Goal: Task Accomplishment & Management: Manage account settings

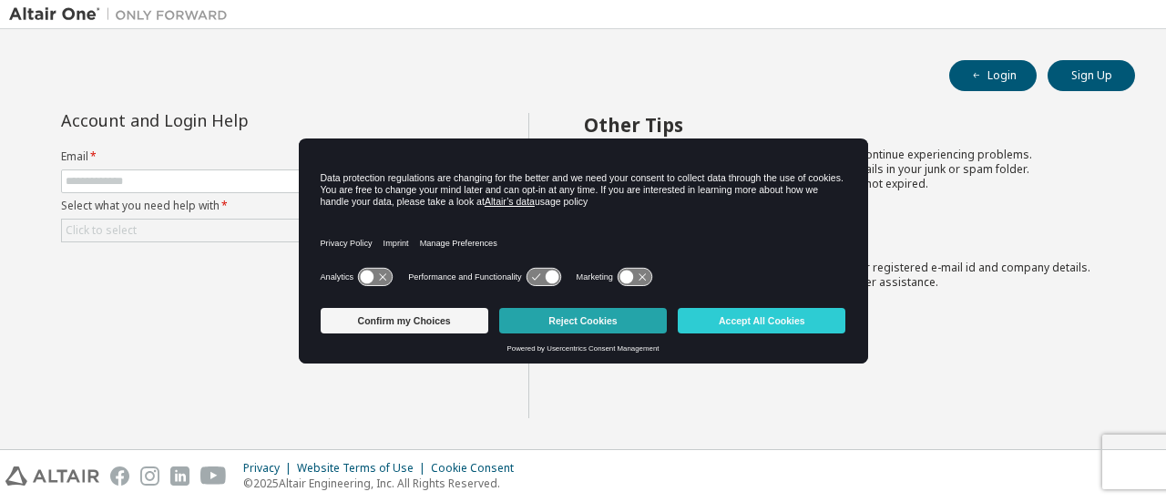
click at [620, 325] on button "Reject Cookies" at bounding box center [583, 321] width 168 height 26
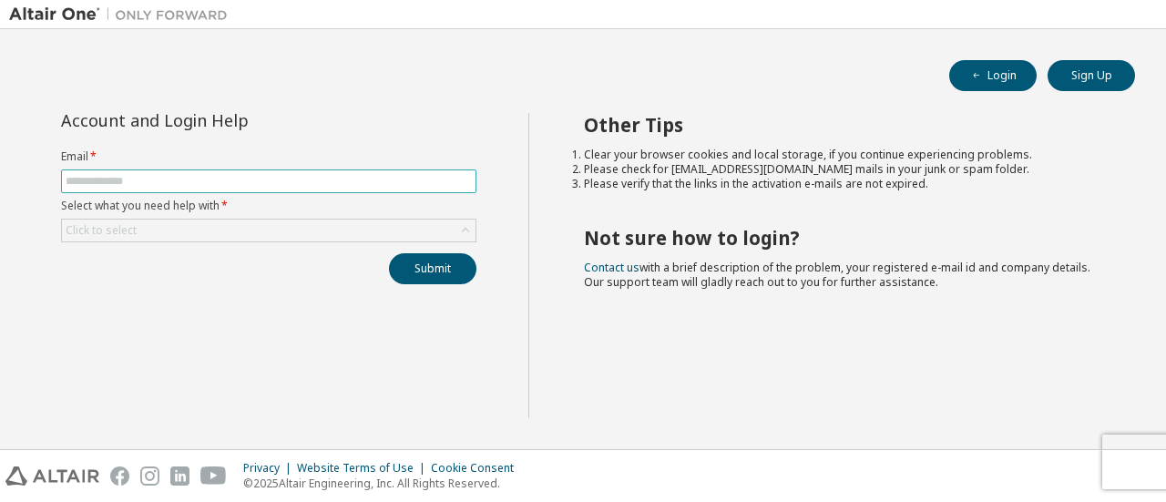
click at [180, 189] on span at bounding box center [268, 181] width 415 height 24
click at [180, 181] on input "text" at bounding box center [269, 181] width 406 height 15
type input "**********"
click at [459, 222] on icon at bounding box center [465, 230] width 18 height 18
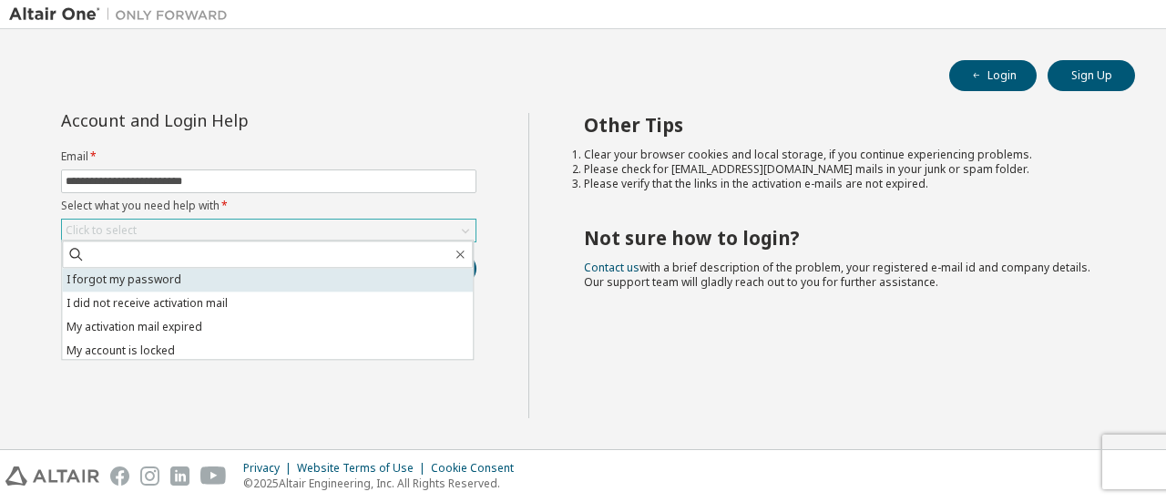
click at [217, 285] on li "I forgot my password" at bounding box center [267, 280] width 411 height 24
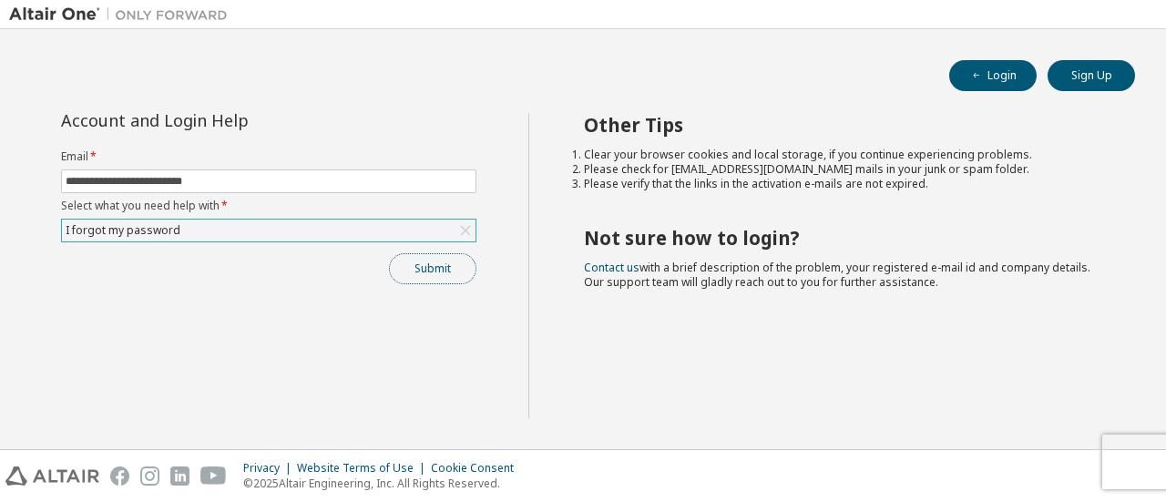
click at [413, 264] on button "Submit" at bounding box center [432, 268] width 87 height 31
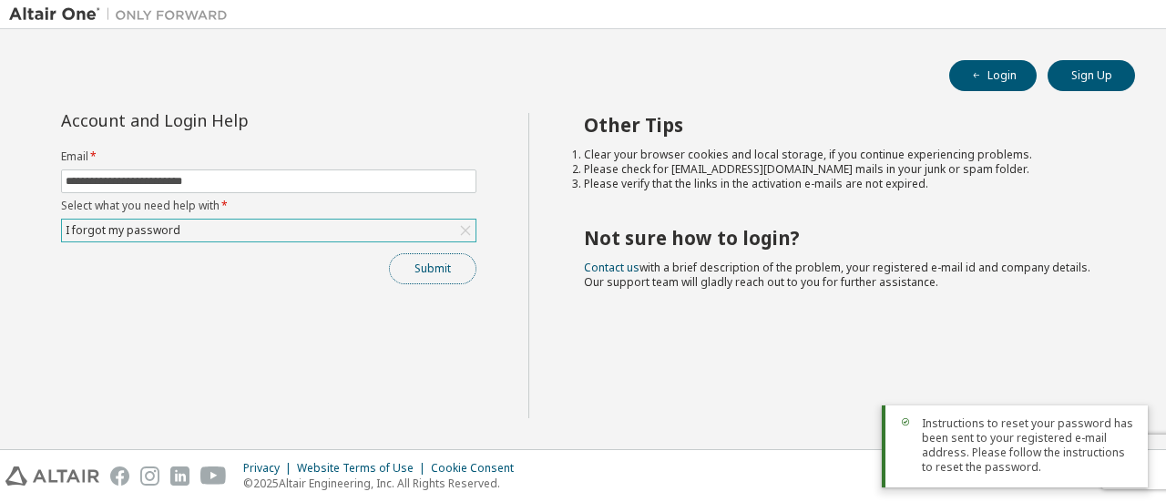
click at [418, 267] on button "Submit" at bounding box center [432, 268] width 87 height 31
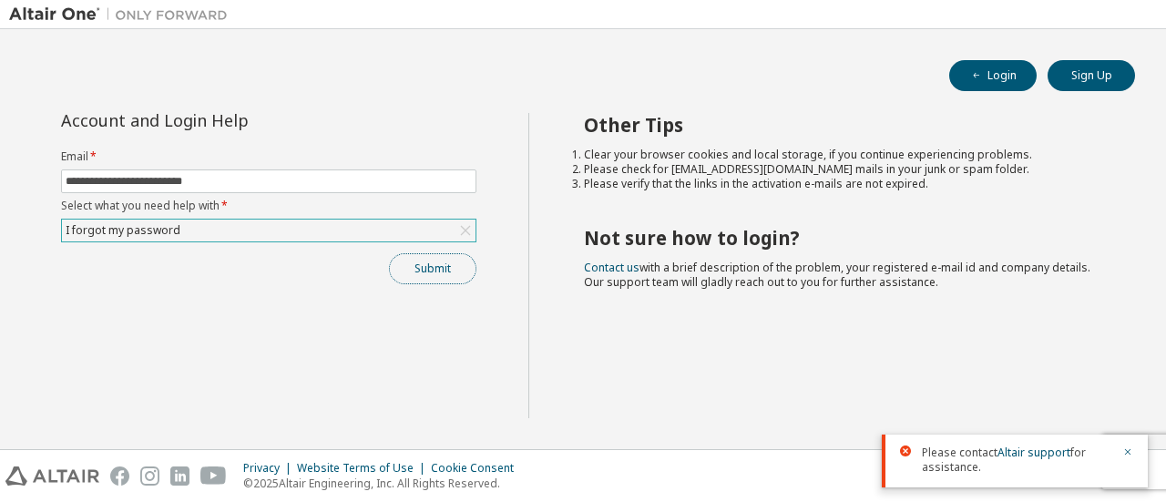
click at [436, 272] on button "Submit" at bounding box center [432, 268] width 87 height 31
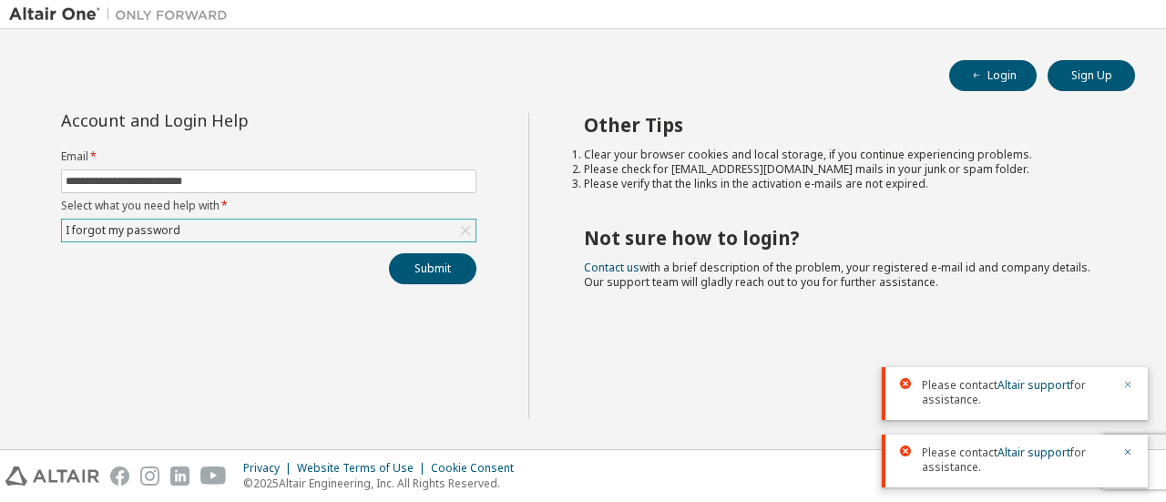
click at [1125, 381] on icon "button" at bounding box center [1127, 384] width 11 height 11
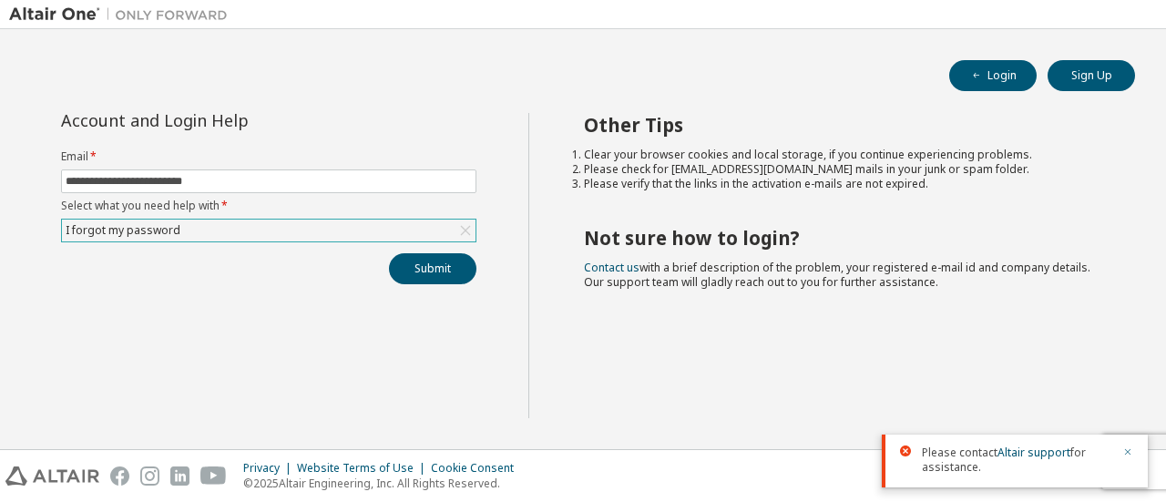
click at [1126, 449] on icon "button" at bounding box center [1127, 451] width 11 height 11
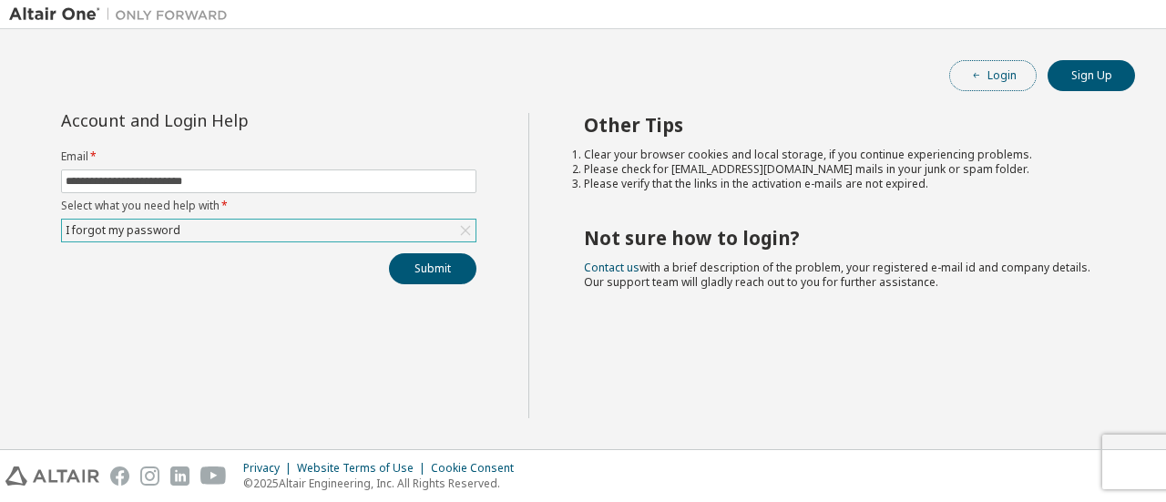
click at [968, 80] on button "Login" at bounding box center [992, 75] width 87 height 31
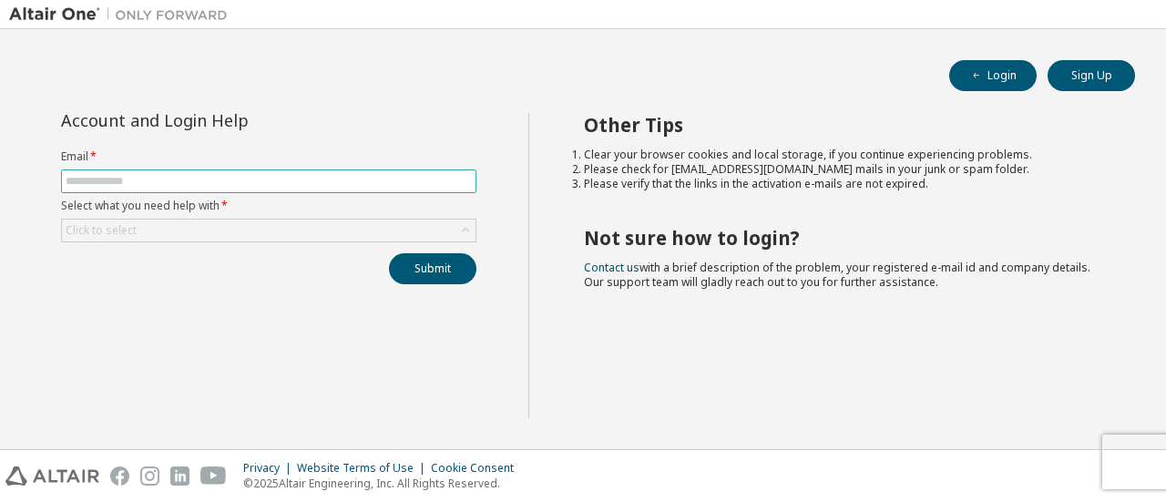
click at [310, 175] on input "text" at bounding box center [269, 181] width 406 height 15
type input "**********"
click at [216, 232] on div "Click to select" at bounding box center [269, 231] width 414 height 22
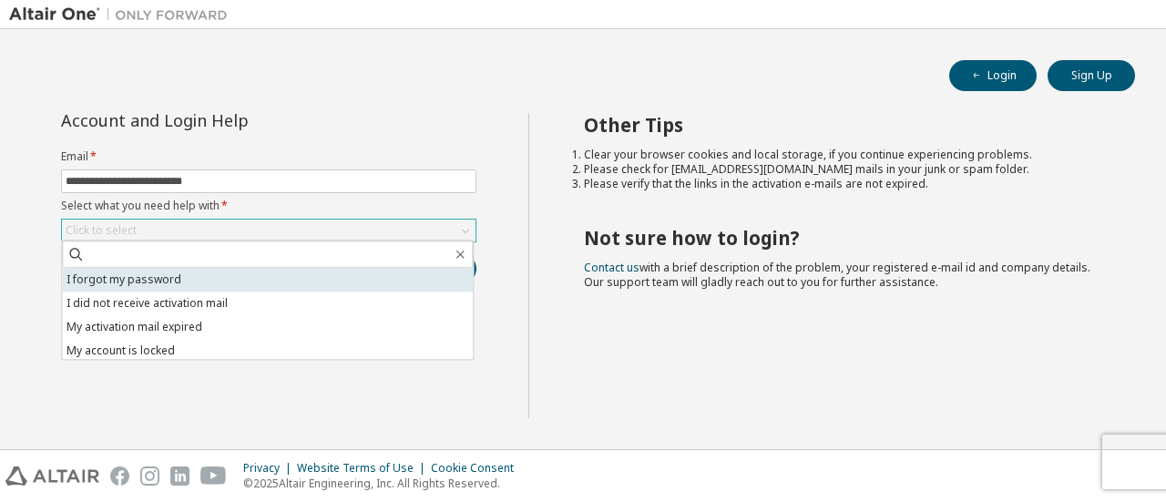
click at [169, 275] on li "I forgot my password" at bounding box center [267, 280] width 411 height 24
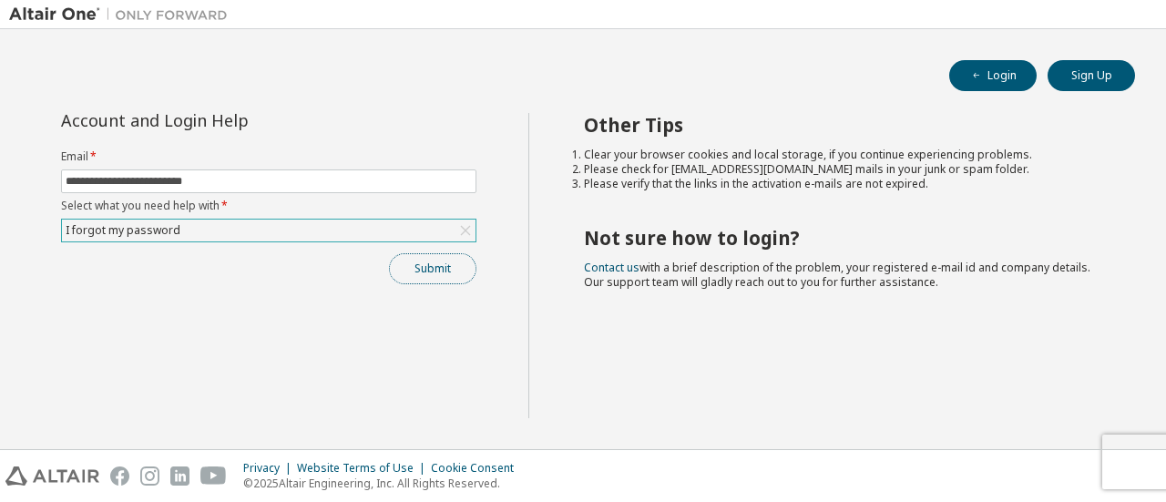
click at [446, 271] on button "Submit" at bounding box center [432, 268] width 87 height 31
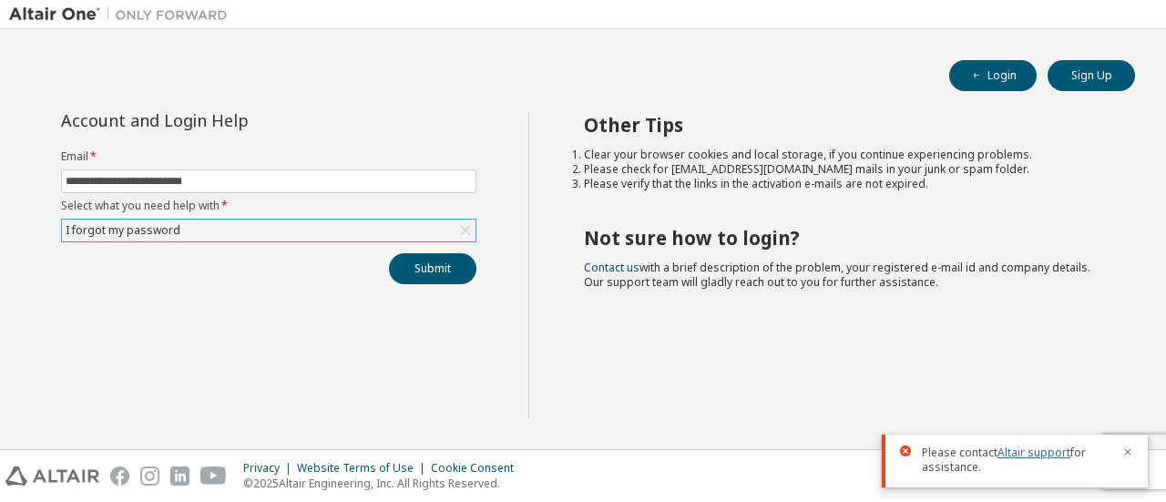
click at [1028, 453] on link "Altair support" at bounding box center [1034, 452] width 73 height 15
click at [1048, 455] on link "Altair support" at bounding box center [1034, 452] width 73 height 15
click at [1043, 455] on link "Altair support" at bounding box center [1034, 452] width 73 height 15
click at [1015, 446] on link "Altair support" at bounding box center [1034, 452] width 73 height 15
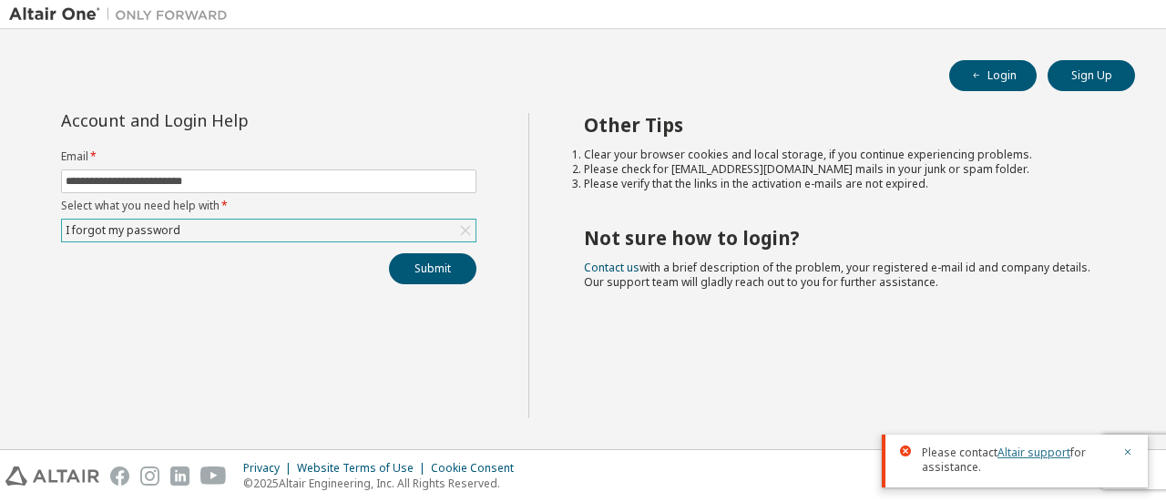
click at [1022, 453] on link "Altair support" at bounding box center [1034, 452] width 73 height 15
click at [1024, 453] on link "Altair support" at bounding box center [1034, 452] width 73 height 15
click at [1048, 456] on link "Altair support" at bounding box center [1034, 452] width 73 height 15
click at [452, 263] on button "Submit" at bounding box center [432, 268] width 87 height 31
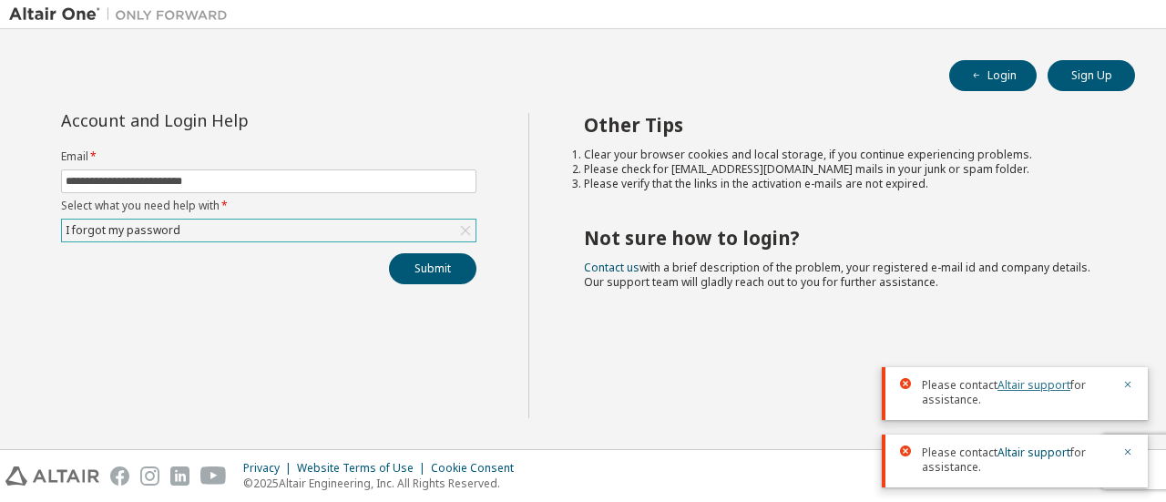
click at [1027, 391] on link "Altair support" at bounding box center [1034, 384] width 73 height 15
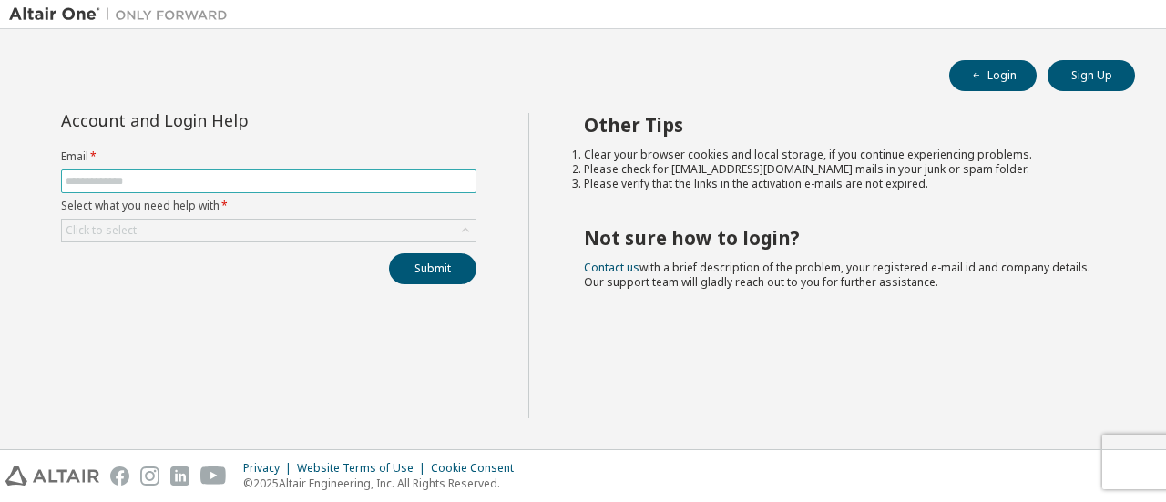
click at [350, 170] on span at bounding box center [268, 181] width 415 height 24
click at [330, 180] on input "text" at bounding box center [269, 181] width 406 height 15
type input "**********"
click at [230, 224] on div "Click to select" at bounding box center [269, 231] width 414 height 22
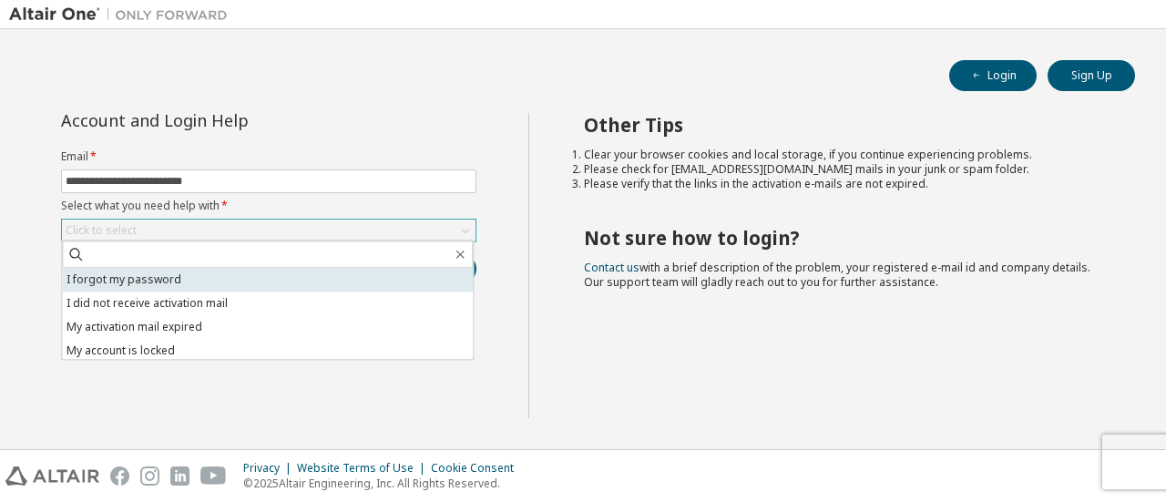
click at [174, 277] on li "I forgot my password" at bounding box center [267, 280] width 411 height 24
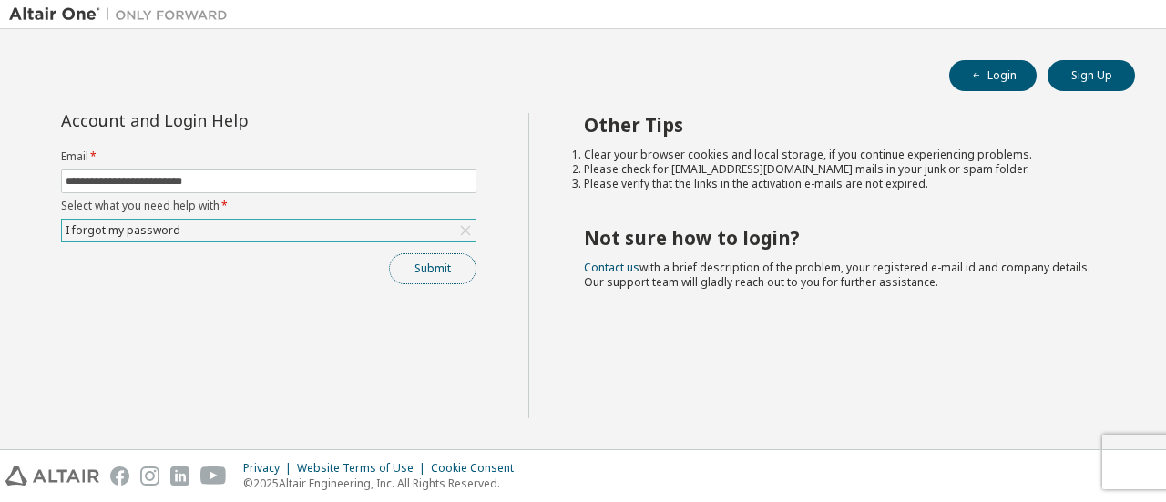
click at [449, 264] on button "Submit" at bounding box center [432, 268] width 87 height 31
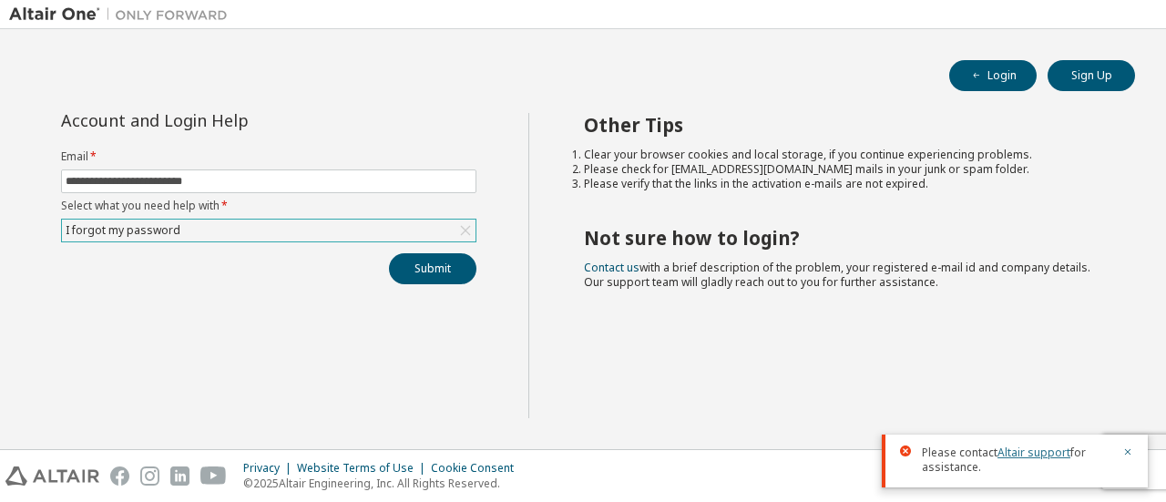
click at [1046, 456] on link "Altair support" at bounding box center [1034, 452] width 73 height 15
click at [627, 270] on link "Contact us" at bounding box center [612, 267] width 56 height 15
click at [621, 264] on link "Contact us" at bounding box center [612, 267] width 56 height 15
click at [610, 269] on link "Contact us" at bounding box center [612, 267] width 56 height 15
click at [1124, 456] on icon "button" at bounding box center [1127, 451] width 11 height 11
